Goal: Task Accomplishment & Management: Use online tool/utility

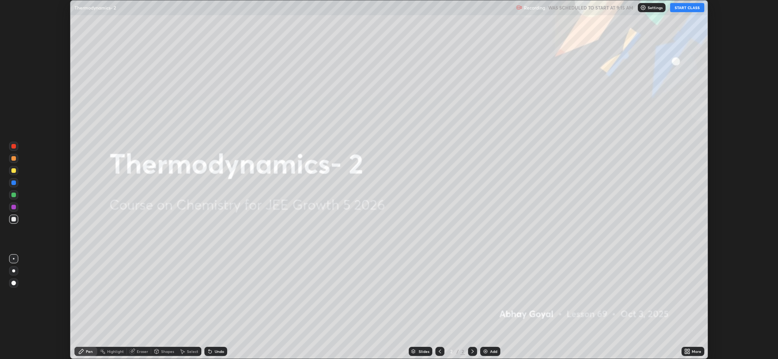
scroll to position [359, 778]
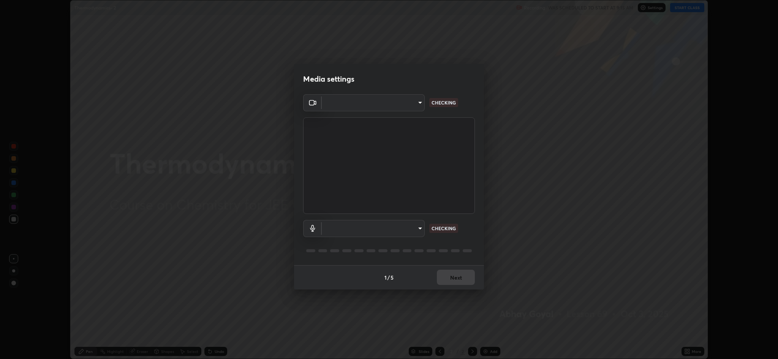
type input "8e34b32ae20a4f0b69f26c930565ddc5c539dbbcd65903d385f91d3a570b2700"
click at [404, 230] on body "Erase all Thermodynamics- 2 Recording WAS SCHEDULED TO START AT 9:15 AM Setting…" at bounding box center [389, 179] width 778 height 359
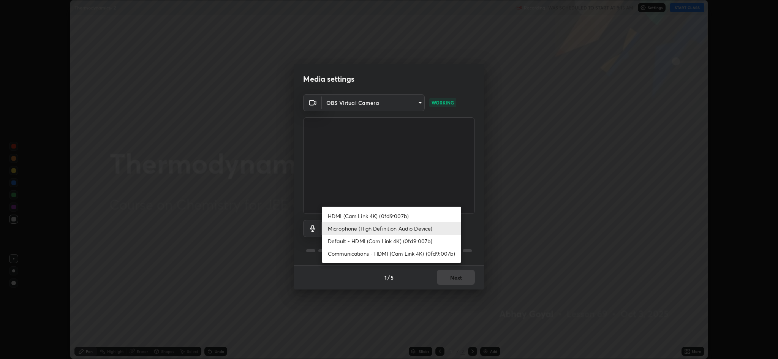
click at [404, 216] on li "HDMI (Cam Link 4K) (0fd9:007b)" at bounding box center [391, 216] width 139 height 13
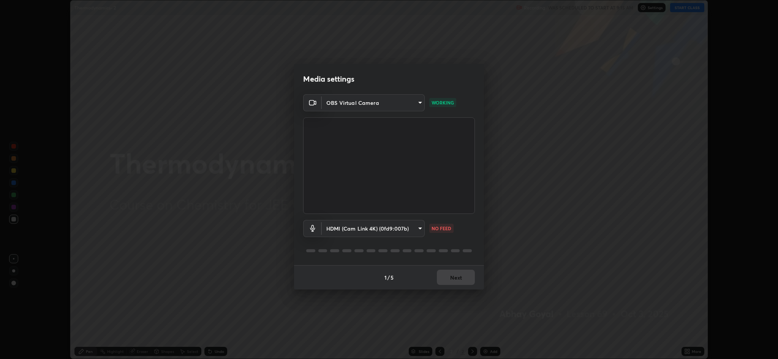
click at [393, 230] on body "Erase all Thermodynamics- 2 Recording WAS SCHEDULED TO START AT 9:15 AM Setting…" at bounding box center [389, 179] width 778 height 359
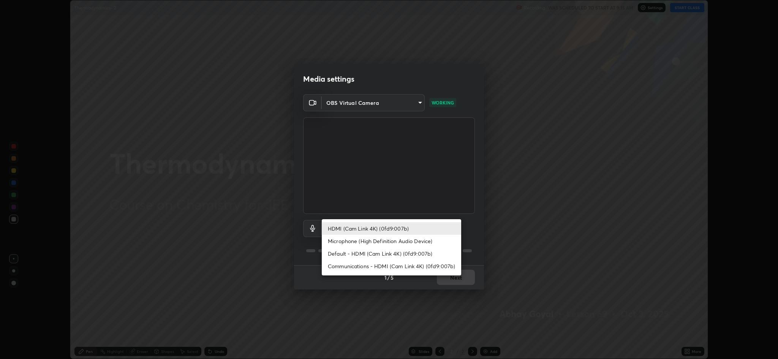
click at [384, 248] on li "Default - HDMI (Cam Link 4K) (0fd9:007b)" at bounding box center [391, 253] width 139 height 13
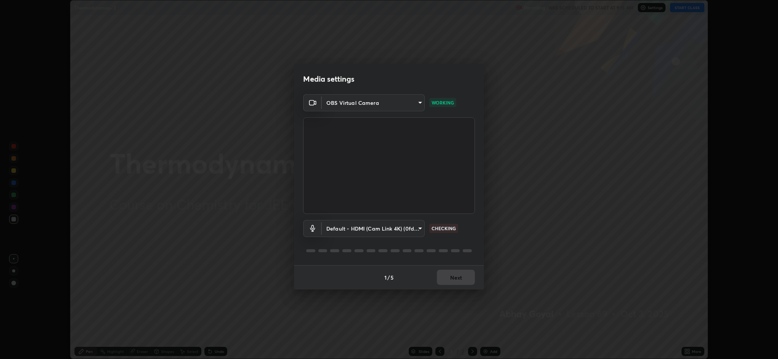
click at [380, 253] on div at bounding box center [389, 250] width 172 height 9
click at [391, 230] on body "Erase all Thermodynamics- 2 Recording WAS SCHEDULED TO START AT 9:15 AM Setting…" at bounding box center [389, 179] width 778 height 359
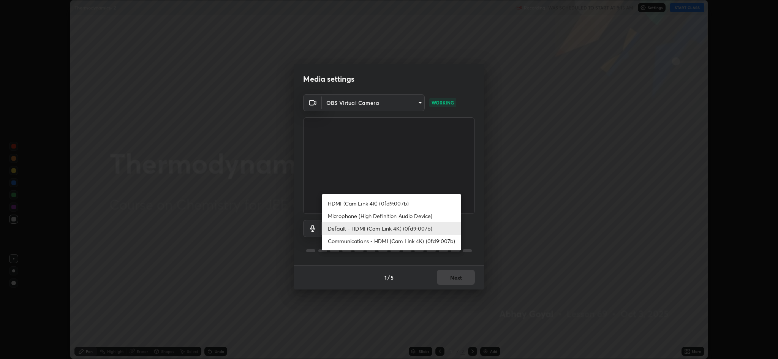
click at [370, 267] on div at bounding box center [389, 179] width 778 height 359
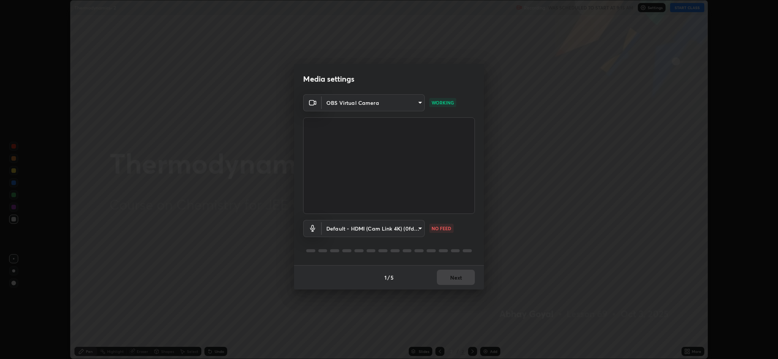
click at [383, 228] on body "Erase all Thermodynamics- 2 Recording WAS SCHEDULED TO START AT 9:15 AM Setting…" at bounding box center [389, 179] width 778 height 359
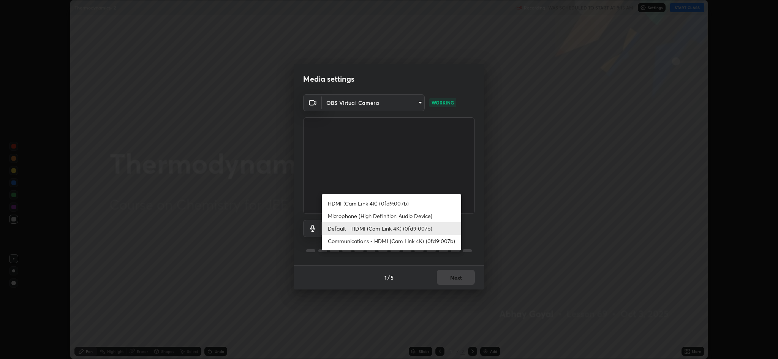
click at [371, 245] on li "Communications - HDMI (Cam Link 4K) (0fd9:007b)" at bounding box center [391, 241] width 139 height 13
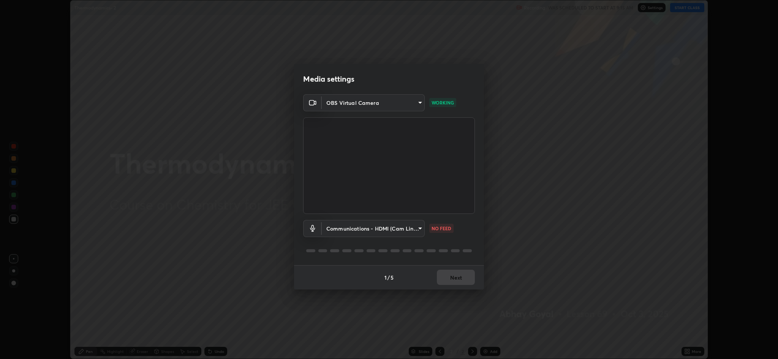
click at [391, 230] on body "Erase all Thermodynamics- 2 Recording WAS SCHEDULED TO START AT 9:15 AM Setting…" at bounding box center [389, 179] width 778 height 359
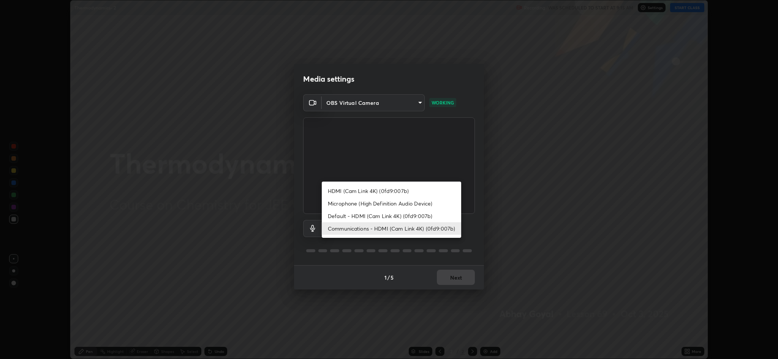
click at [368, 185] on li "HDMI (Cam Link 4K) (0fd9:007b)" at bounding box center [391, 191] width 139 height 13
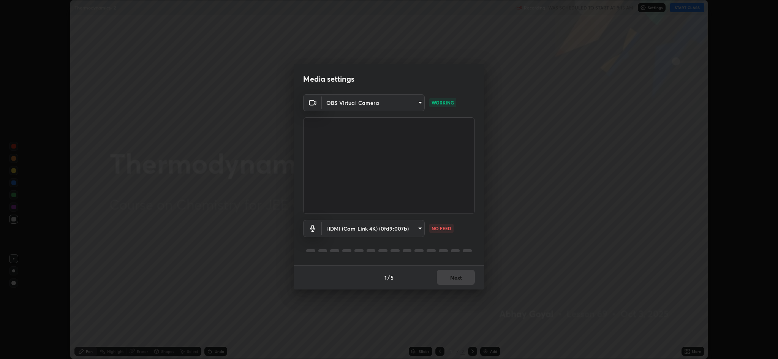
click at [370, 232] on body "Erase all Thermodynamics- 2 Recording WAS SCHEDULED TO START AT 9:15 AM Setting…" at bounding box center [389, 179] width 778 height 359
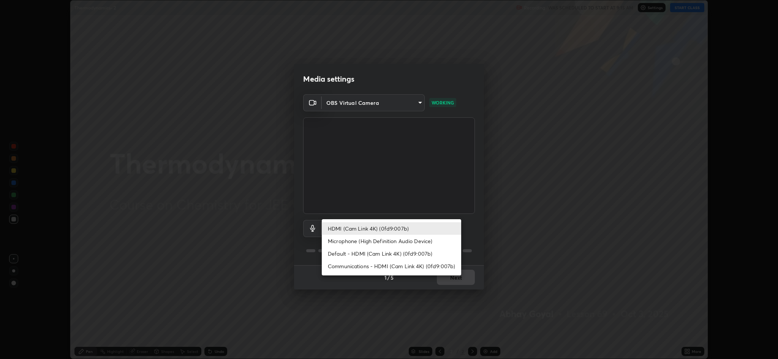
click at [362, 244] on li "Microphone (High Definition Audio Device)" at bounding box center [391, 241] width 139 height 13
type input "664c4323d255d8e58a9214b6a9055a4be341b7fbfbb270b2ade32e56b3669ea3"
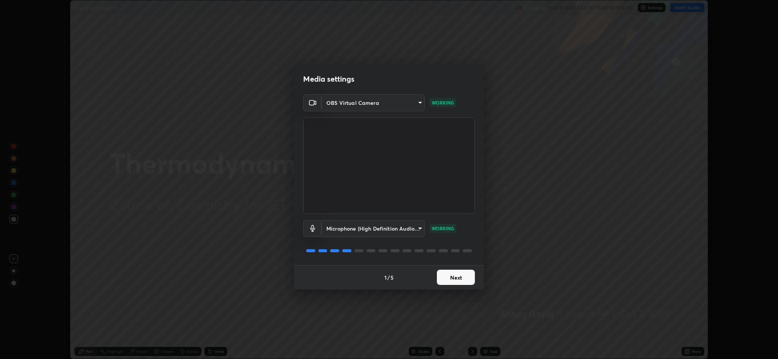
click at [458, 276] on button "Next" at bounding box center [456, 277] width 38 height 15
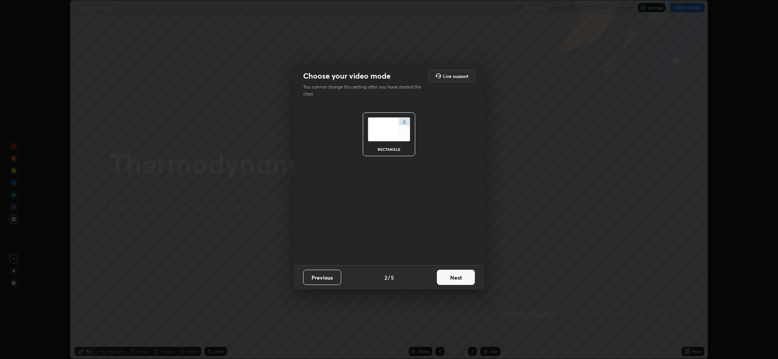
click at [461, 281] on button "Next" at bounding box center [456, 277] width 38 height 15
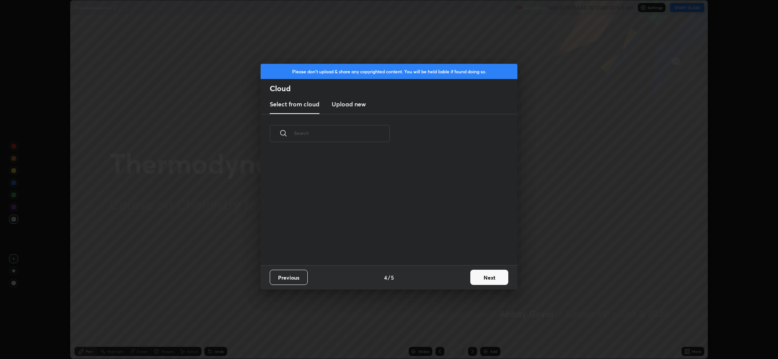
click at [498, 277] on button "Next" at bounding box center [490, 277] width 38 height 15
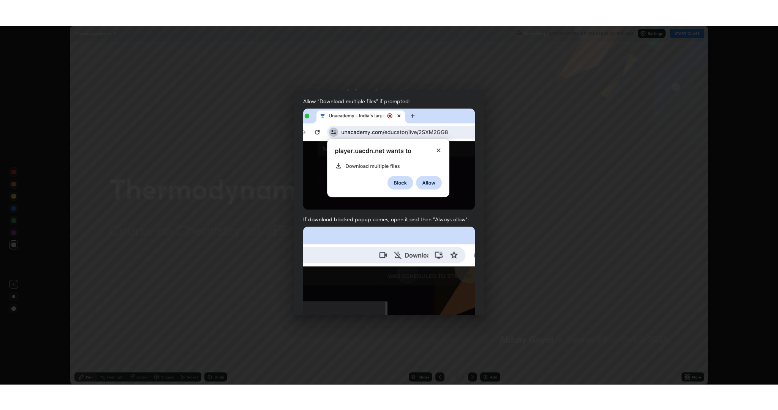
scroll to position [154, 0]
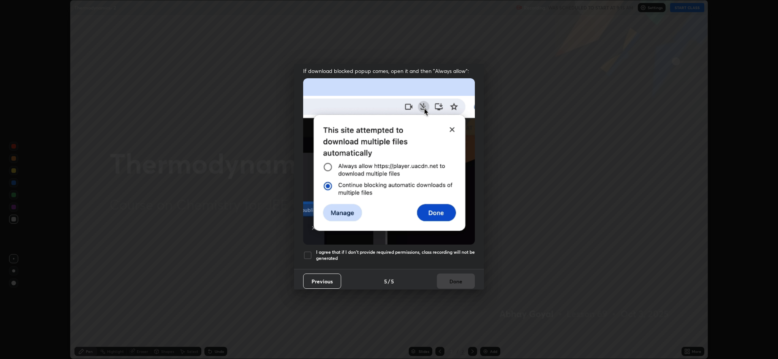
click at [305, 251] on div at bounding box center [307, 255] width 9 height 9
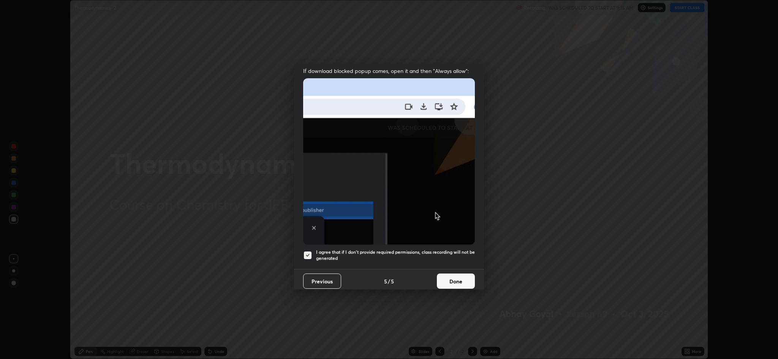
click at [450, 277] on button "Done" at bounding box center [456, 281] width 38 height 15
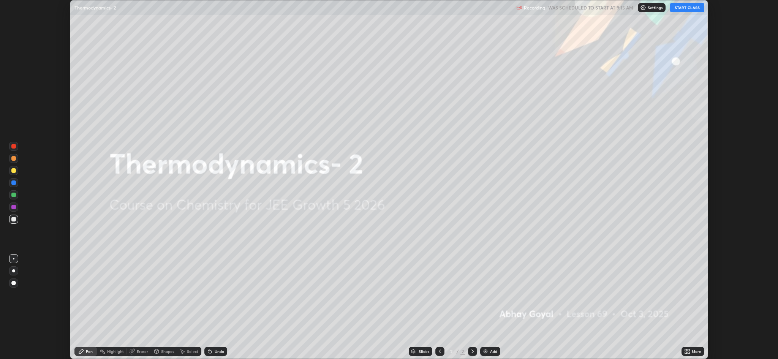
click at [680, 8] on button "START CLASS" at bounding box center [687, 7] width 34 height 9
click at [686, 352] on icon at bounding box center [686, 353] width 2 height 2
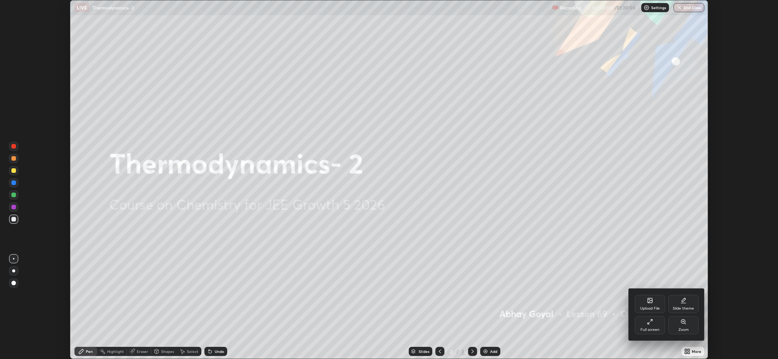
click at [643, 323] on div "Full screen" at bounding box center [650, 325] width 30 height 18
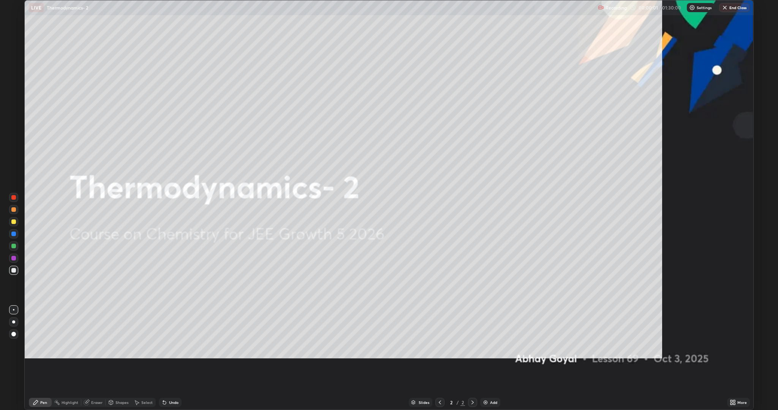
scroll to position [410, 778]
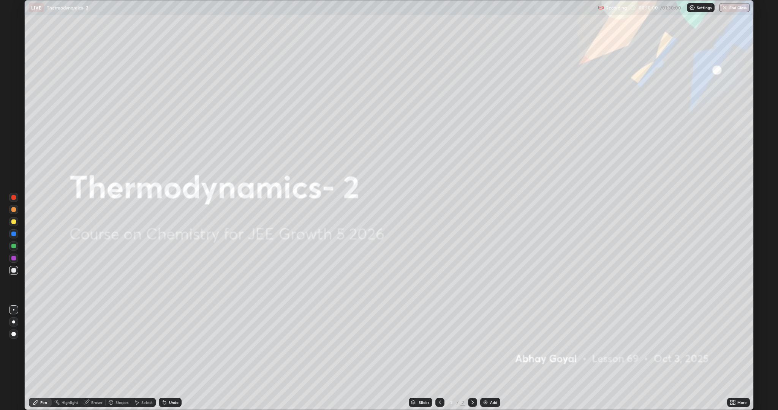
click at [488, 359] on img at bounding box center [486, 403] width 6 height 6
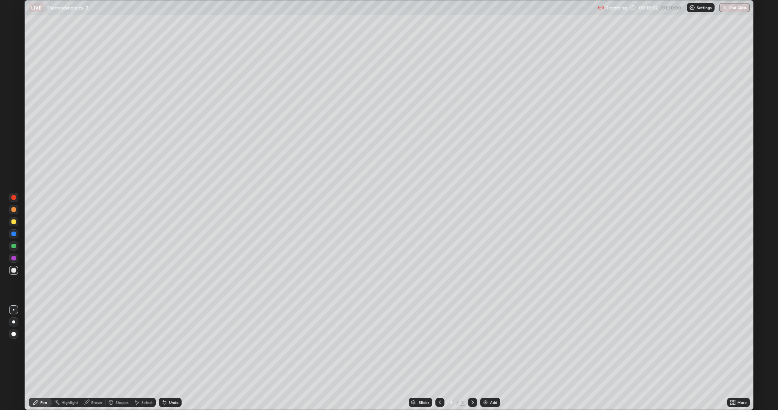
click at [15, 223] on div at bounding box center [13, 222] width 5 height 5
click at [173, 359] on div "Undo" at bounding box center [174, 403] width 10 height 4
click at [171, 359] on div "Undo" at bounding box center [174, 403] width 10 height 4
click at [173, 359] on div "Undo" at bounding box center [174, 403] width 10 height 4
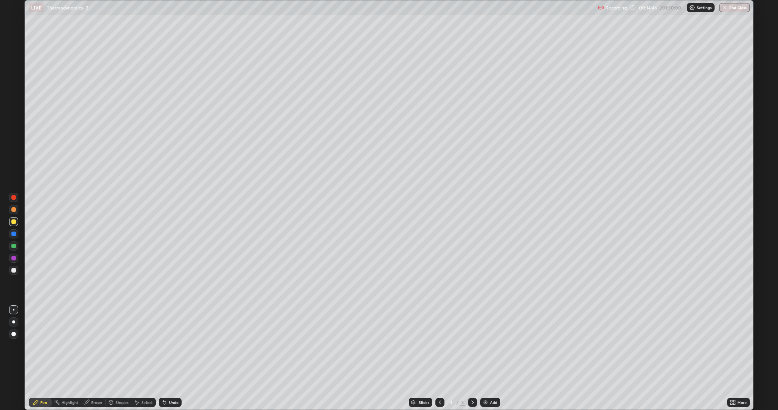
click at [173, 359] on div "Undo" at bounding box center [174, 403] width 10 height 4
click at [171, 359] on div "Undo" at bounding box center [174, 403] width 10 height 4
click at [173, 359] on div "Undo" at bounding box center [174, 403] width 10 height 4
click at [171, 359] on div "Undo" at bounding box center [174, 403] width 10 height 4
click at [172, 359] on div "Undo" at bounding box center [170, 402] width 23 height 9
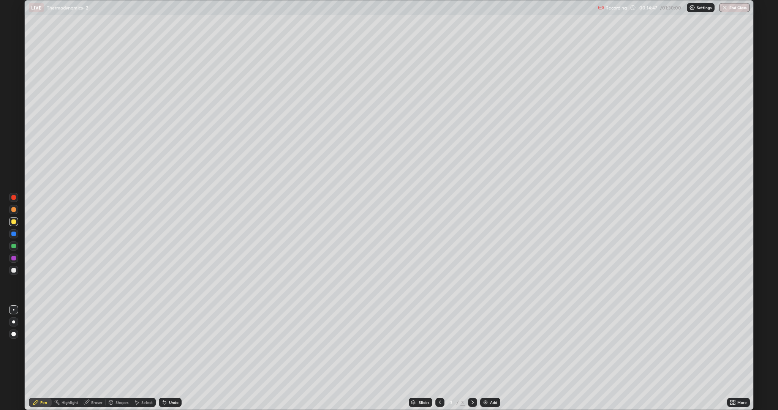
click at [171, 359] on div "Undo" at bounding box center [170, 402] width 23 height 9
click at [171, 359] on div "Undo" at bounding box center [174, 403] width 10 height 4
click at [171, 359] on div "Undo" at bounding box center [170, 402] width 23 height 9
click at [172, 359] on div "Undo" at bounding box center [169, 402] width 26 height 15
click at [171, 359] on div "Undo" at bounding box center [170, 402] width 23 height 9
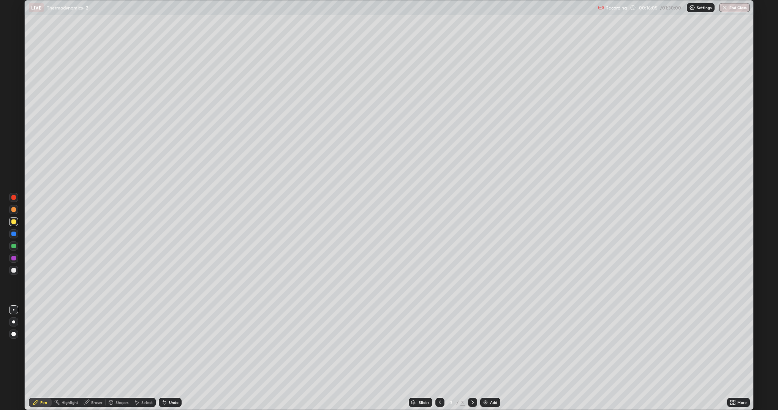
click at [15, 246] on div at bounding box center [13, 246] width 5 height 5
click at [485, 359] on img at bounding box center [486, 403] width 6 height 6
click at [13, 271] on div at bounding box center [13, 270] width 5 height 5
click at [163, 359] on icon at bounding box center [164, 403] width 3 height 3
click at [493, 359] on div "Add" at bounding box center [493, 403] width 7 height 4
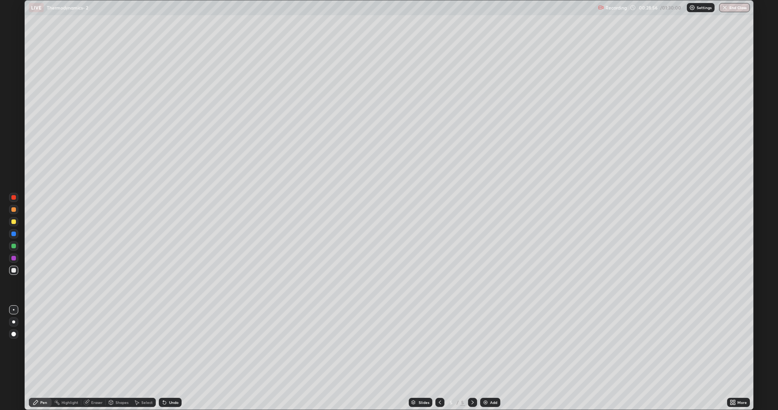
click at [439, 359] on icon at bounding box center [440, 403] width 6 height 6
click at [491, 359] on div "Add" at bounding box center [493, 403] width 7 height 4
click at [493, 359] on div "Add" at bounding box center [493, 403] width 7 height 4
click at [12, 224] on div at bounding box center [13, 222] width 5 height 5
click at [14, 234] on div at bounding box center [13, 234] width 5 height 5
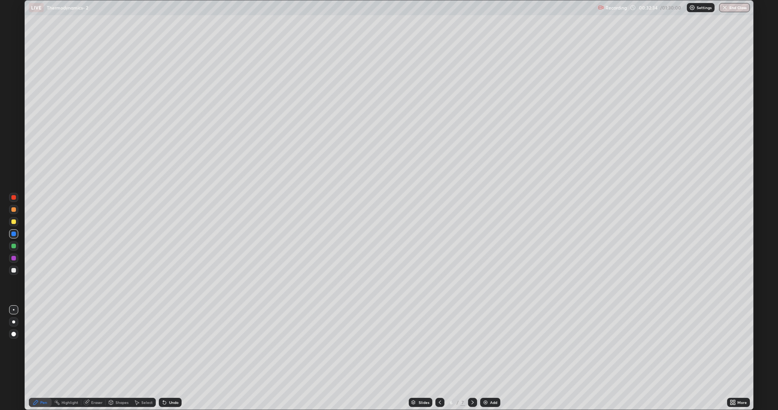
click at [14, 270] on div at bounding box center [13, 270] width 5 height 5
click at [489, 359] on div "Add" at bounding box center [490, 402] width 20 height 9
click at [493, 359] on div "Add" at bounding box center [490, 402] width 20 height 9
click at [485, 359] on img at bounding box center [486, 403] width 6 height 6
click at [491, 359] on div "Add" at bounding box center [493, 403] width 7 height 4
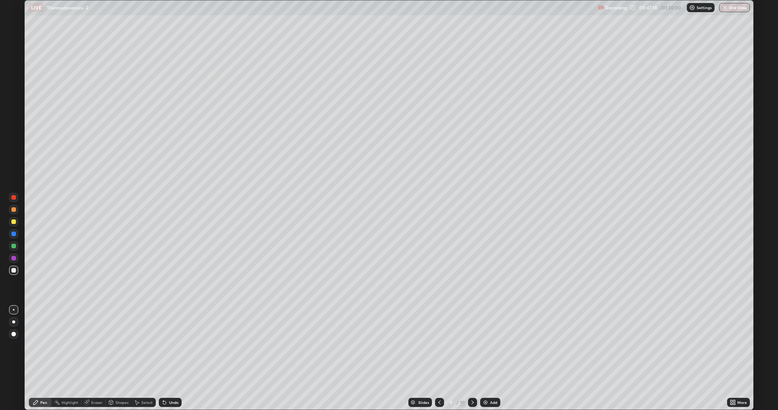
click at [493, 359] on div "Add" at bounding box center [493, 403] width 7 height 4
click at [14, 222] on div at bounding box center [13, 222] width 5 height 5
click at [14, 271] on div at bounding box center [13, 270] width 5 height 5
click at [483, 359] on img at bounding box center [486, 403] width 6 height 6
click at [485, 359] on img at bounding box center [486, 403] width 6 height 6
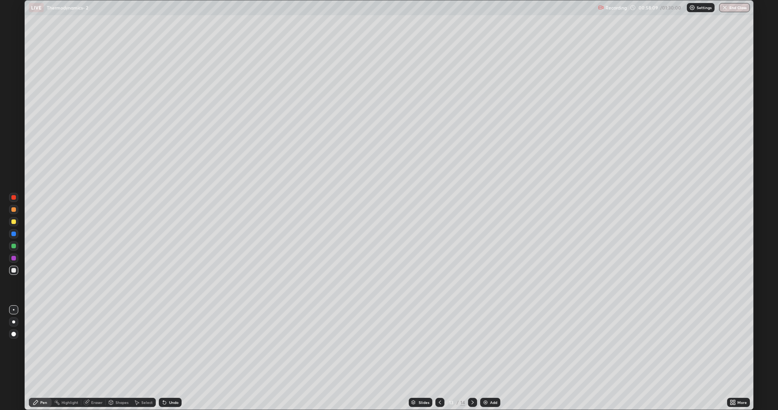
click at [491, 359] on div "Add" at bounding box center [493, 403] width 7 height 4
click at [493, 359] on div "Add" at bounding box center [493, 403] width 7 height 4
click at [496, 359] on div "Add" at bounding box center [493, 403] width 7 height 4
click at [493, 359] on div "Add" at bounding box center [493, 403] width 7 height 4
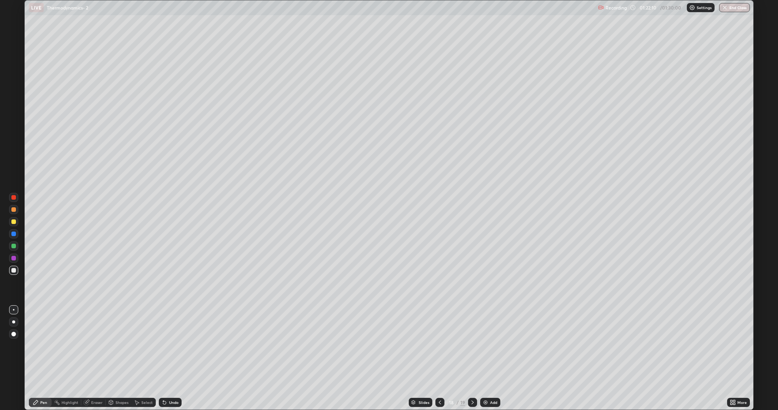
click at [732, 9] on button "End Class" at bounding box center [734, 7] width 31 height 9
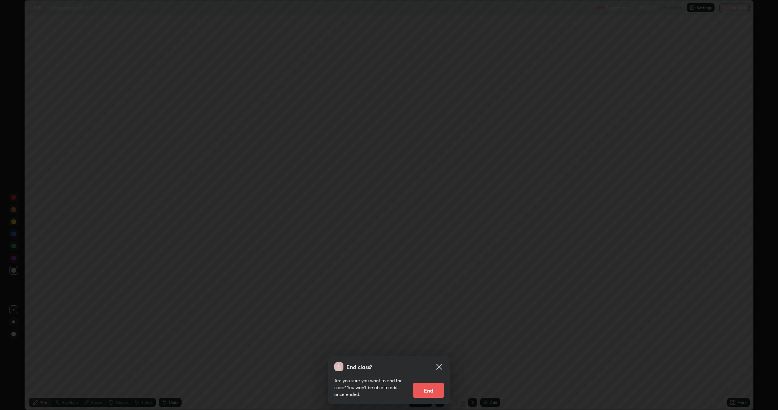
click at [424, 359] on button "End" at bounding box center [429, 390] width 30 height 15
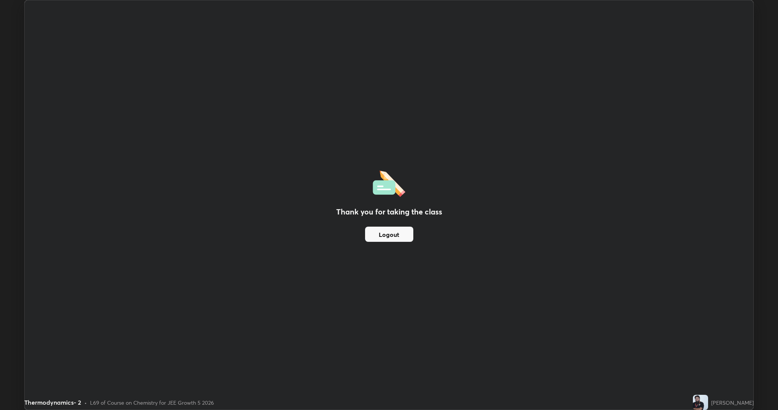
click at [387, 236] on button "Logout" at bounding box center [389, 234] width 48 height 15
